Goal: Information Seeking & Learning: Learn about a topic

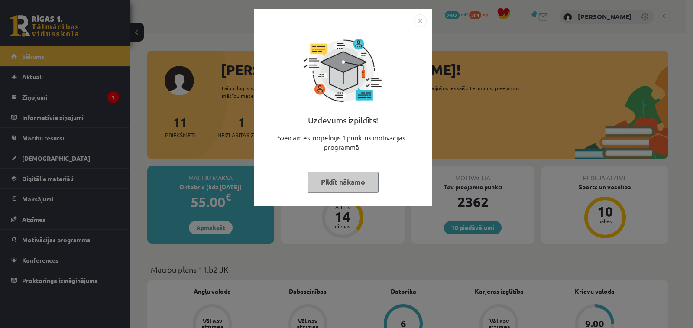
click at [371, 181] on button "Pildīt nākamo" at bounding box center [343, 182] width 71 height 20
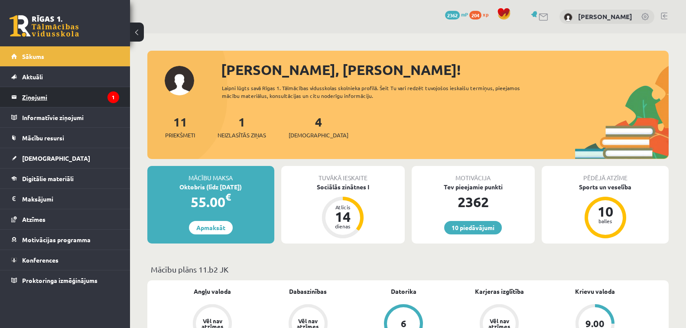
click at [67, 95] on legend "Ziņojumi 1" at bounding box center [70, 97] width 97 height 20
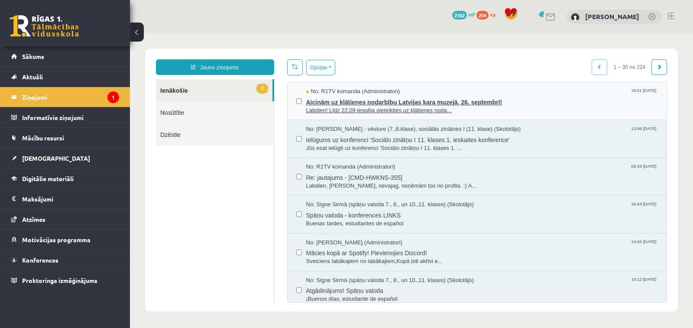
click at [364, 107] on span "Labdien! Līdz 22.09 iespēja pieteikties uz klātienes noda..." at bounding box center [482, 111] width 352 height 8
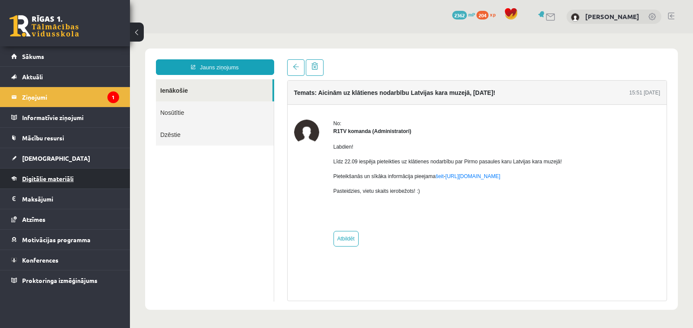
click at [40, 175] on span "Digitālie materiāli" at bounding box center [48, 179] width 52 height 8
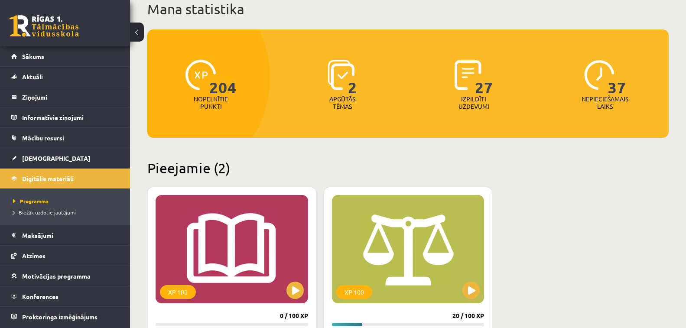
scroll to position [217, 0]
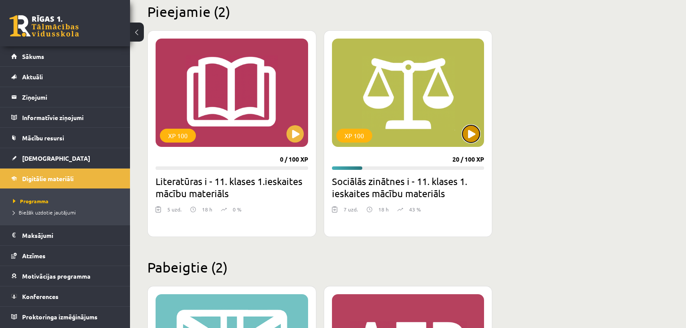
click at [474, 132] on button at bounding box center [470, 133] width 17 height 17
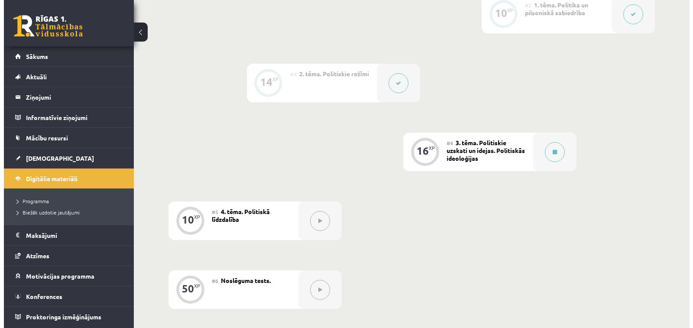
scroll to position [390, 0]
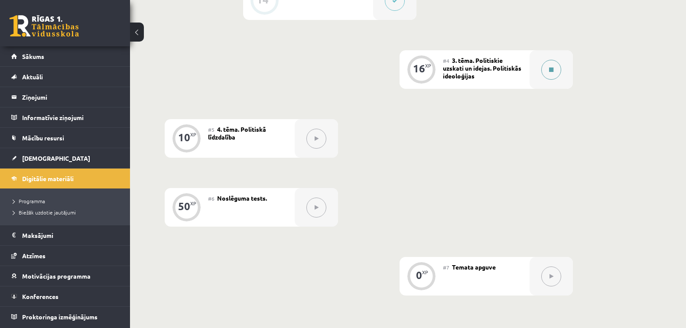
click at [550, 65] on button at bounding box center [551, 70] width 20 height 20
